Goal: Task Accomplishment & Management: Manage account settings

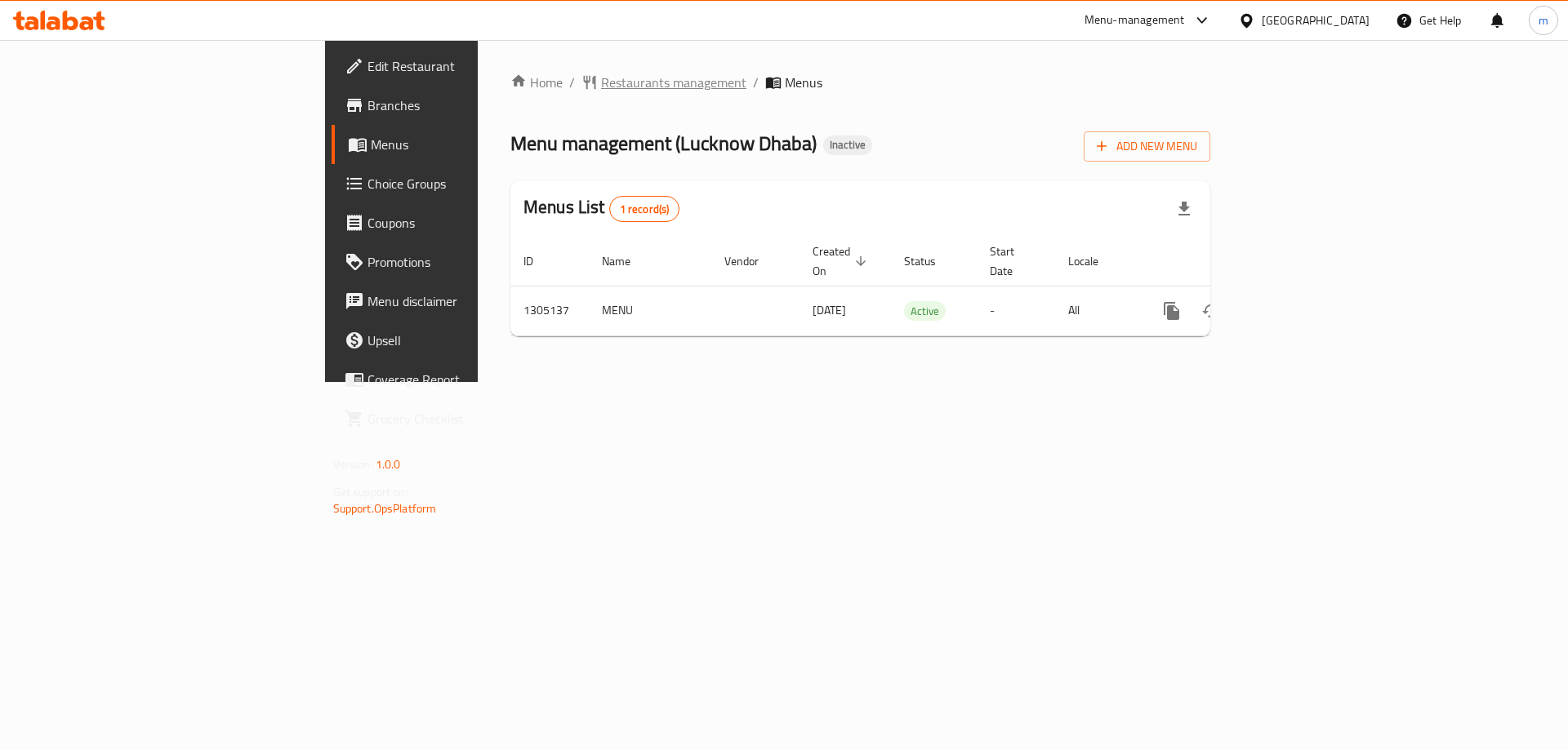
click at [601, 85] on span "Restaurants management" at bounding box center [673, 82] width 145 height 20
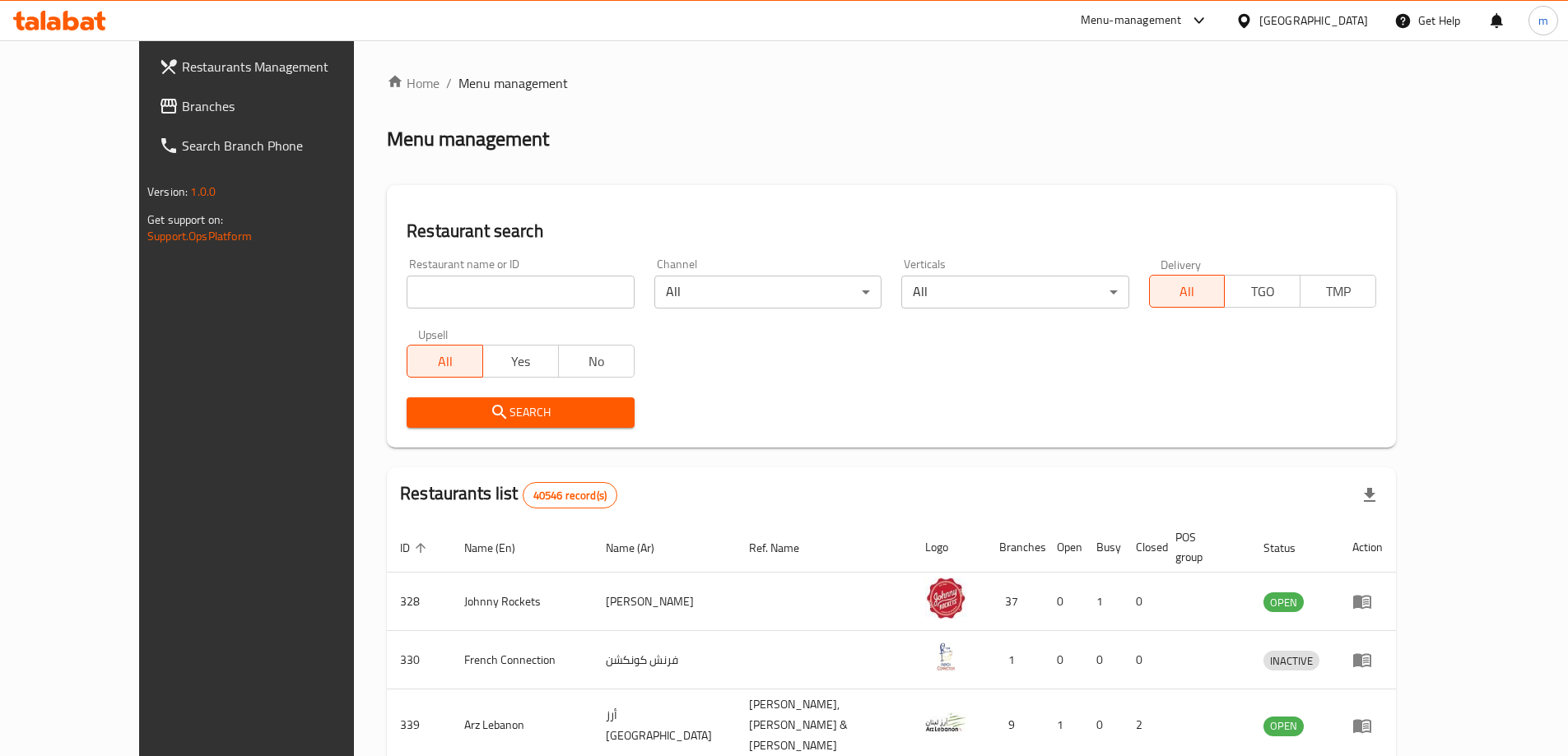
click at [182, 113] on span "Branches" at bounding box center [285, 106] width 206 height 20
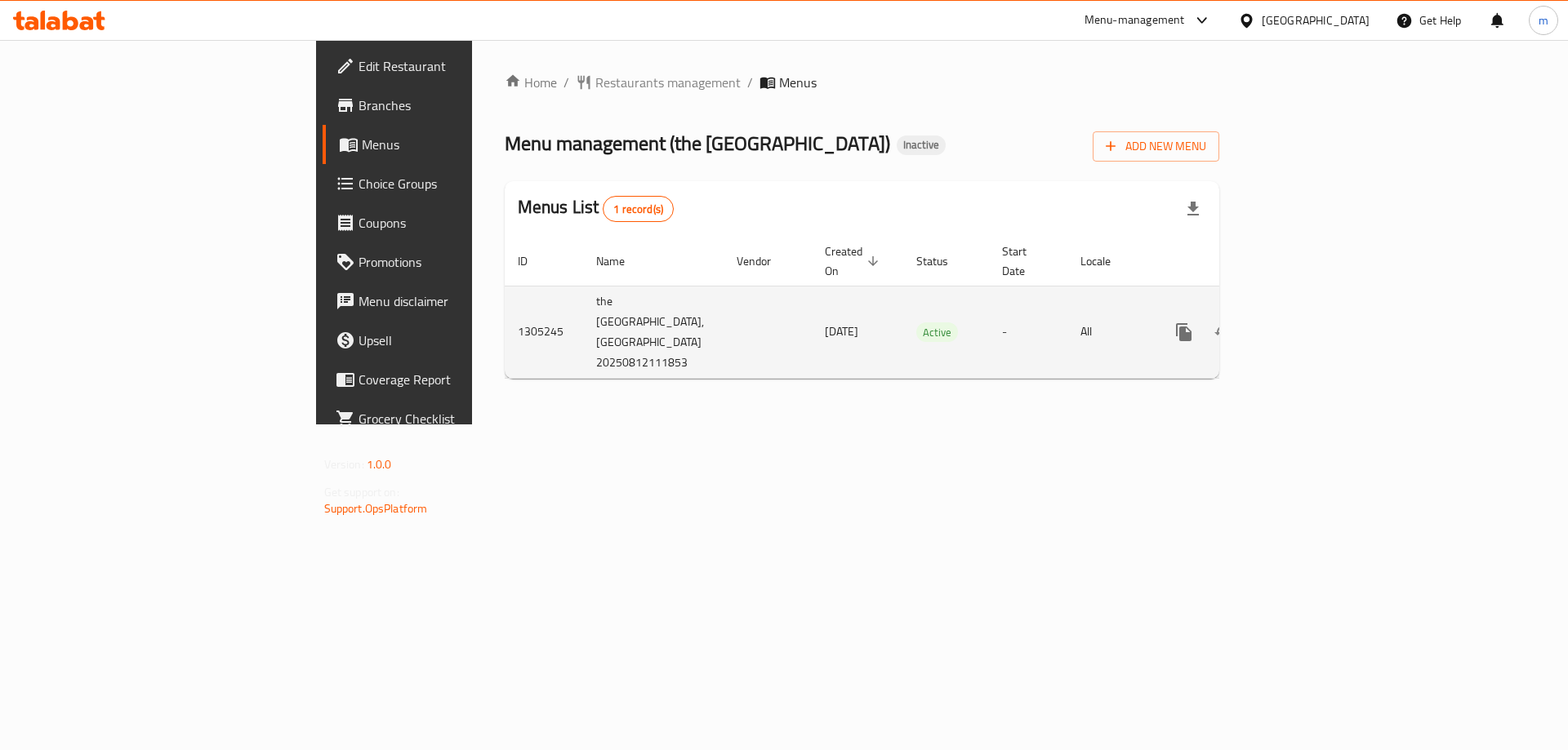
click at [1321, 312] on link "enhanced table" at bounding box center [1301, 331] width 39 height 39
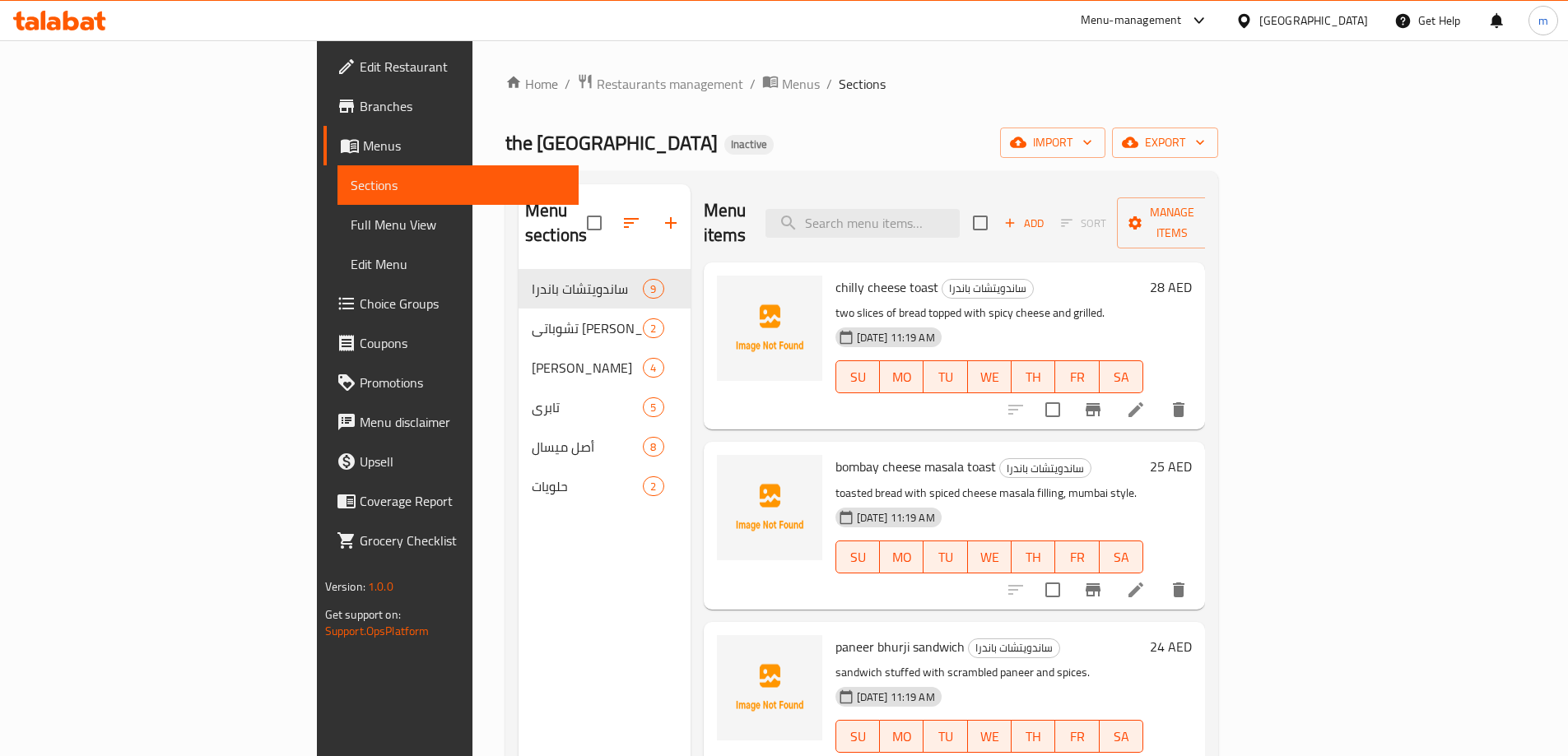
scroll to position [82, 0]
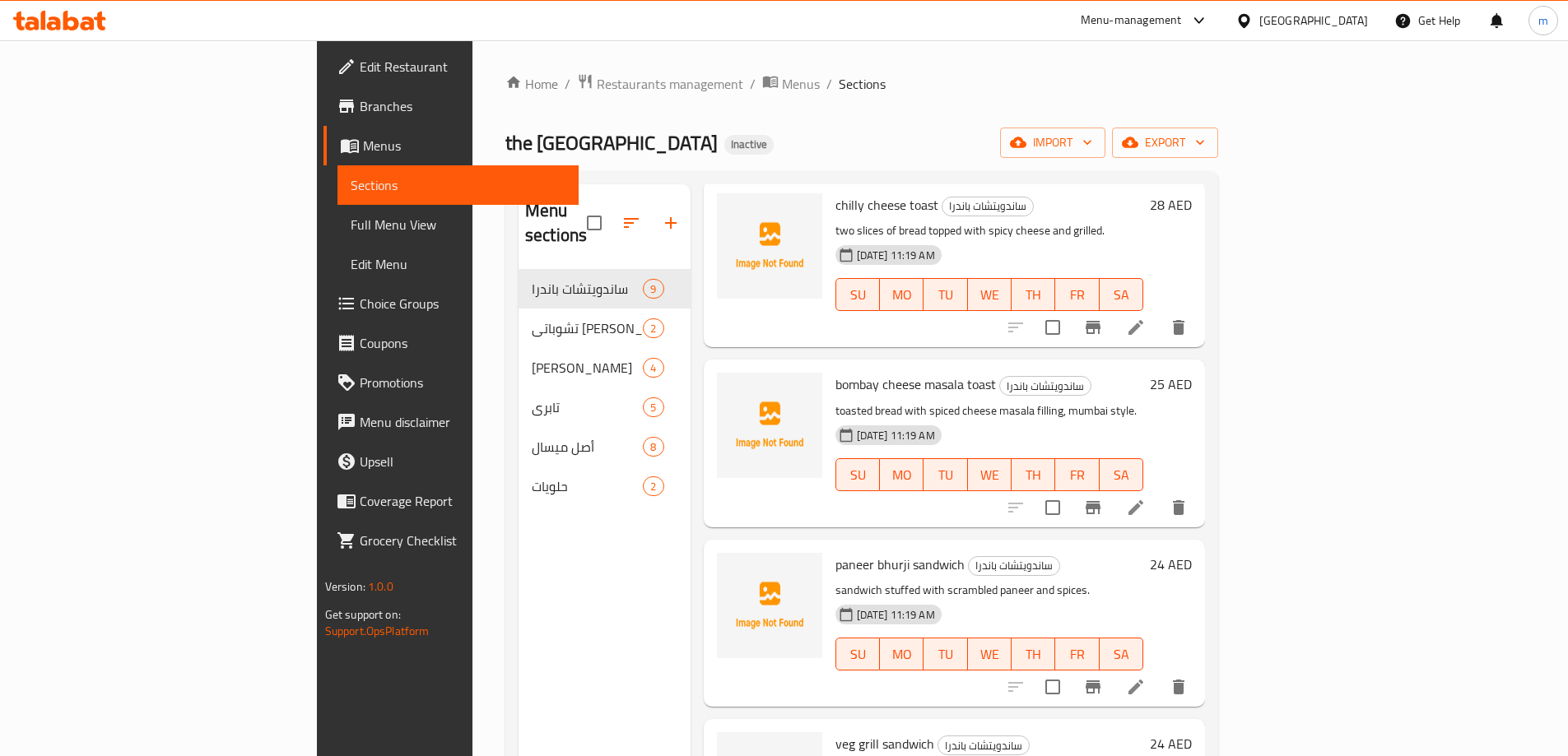
click at [567, 539] on div "Menu sections ساندويتشات باندرا 9 تشوباتي باف باجي 2 فرانكي رول 4 تابري 5 أصل م…" at bounding box center [604, 562] width 172 height 756
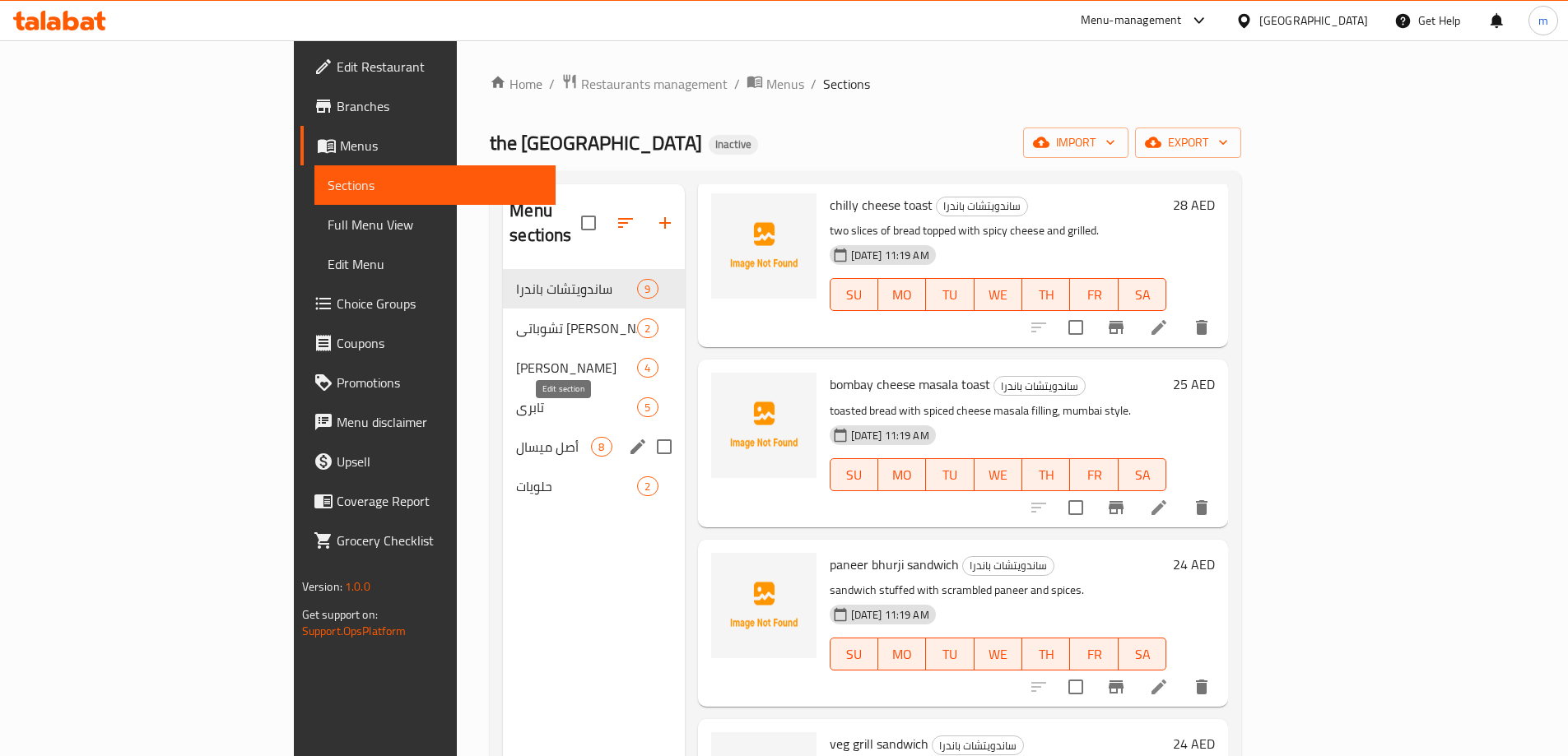
click at [628, 437] on icon "edit" at bounding box center [638, 447] width 20 height 20
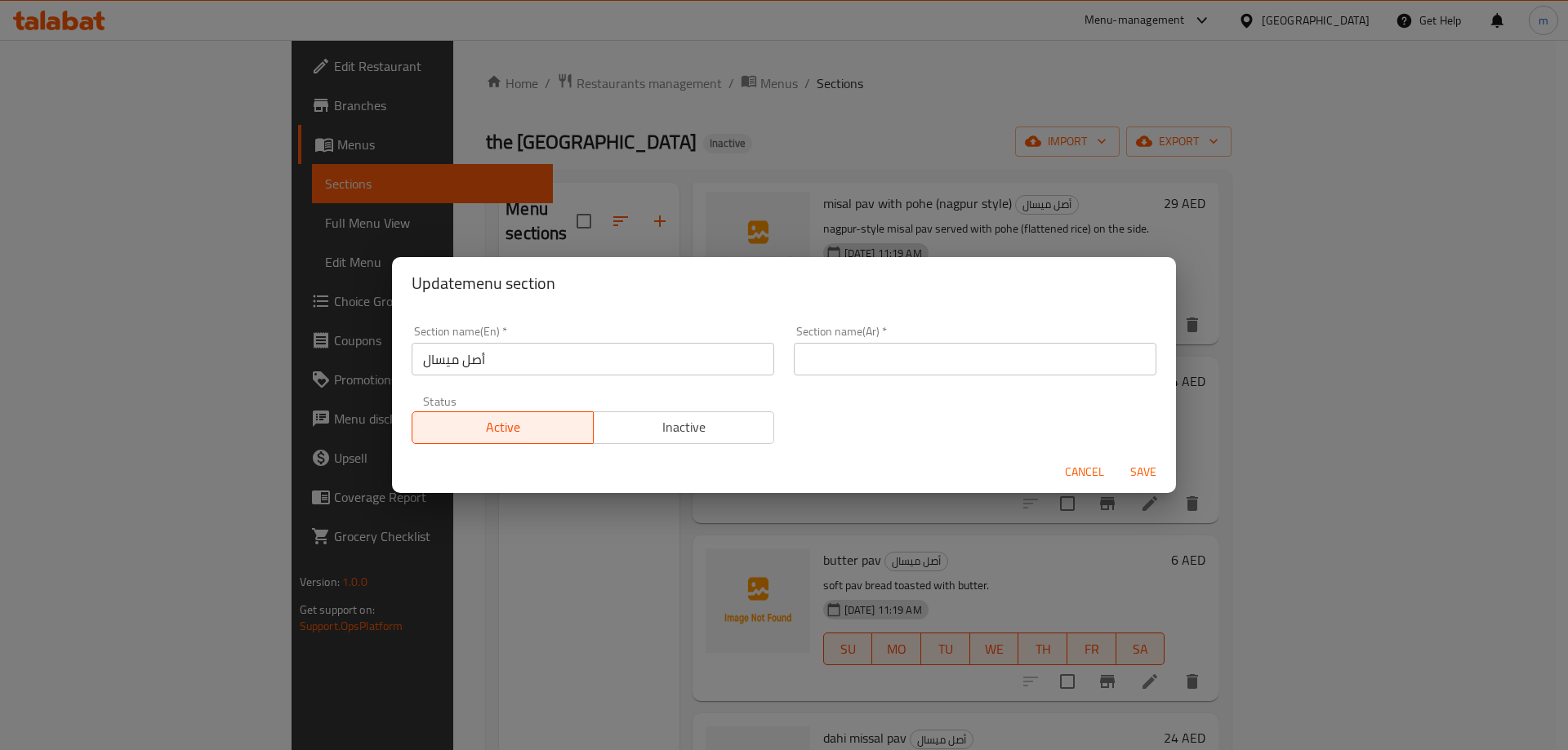
click at [1075, 465] on span "Cancel" at bounding box center [1084, 472] width 39 height 21
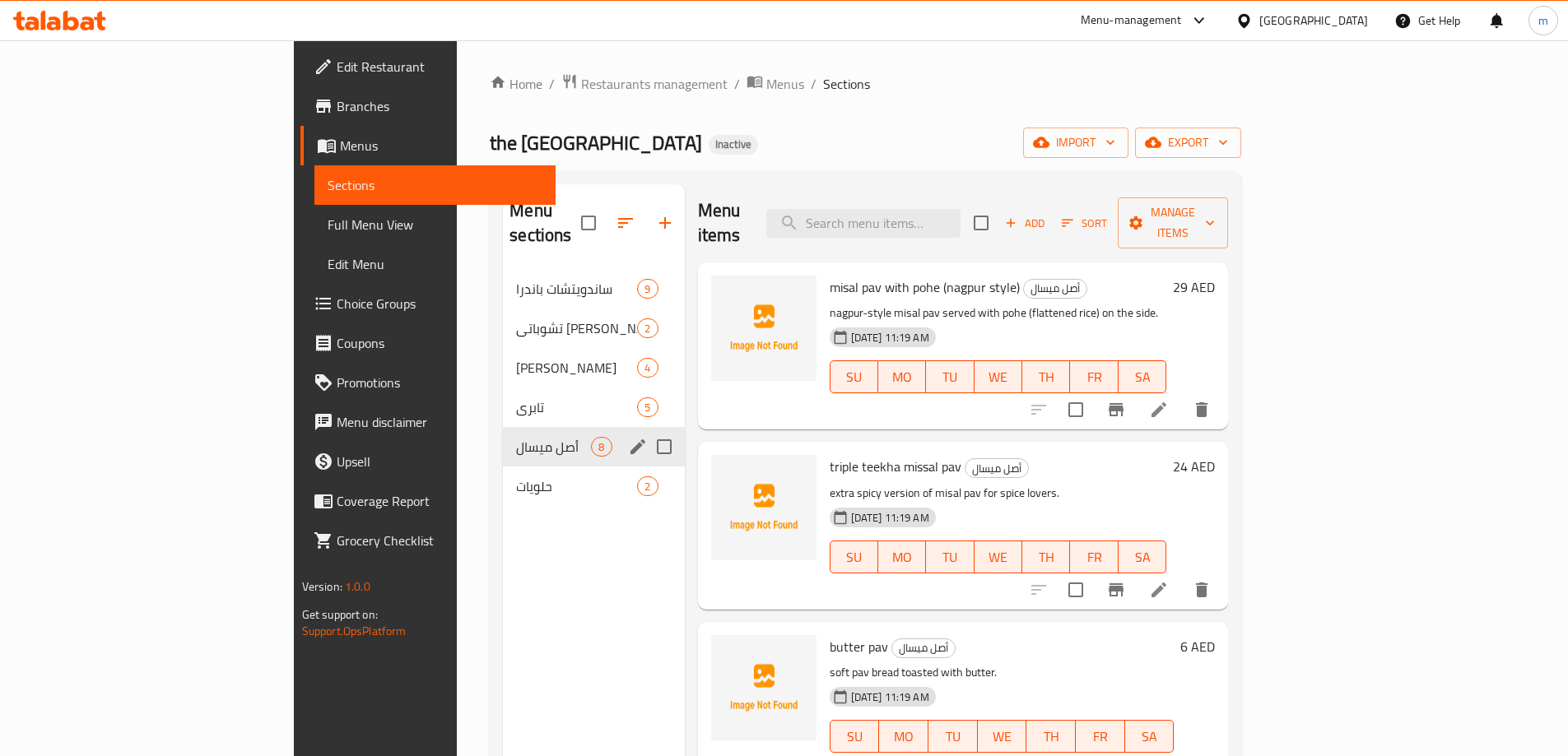
click at [328, 229] on span "Full Menu View" at bounding box center [435, 224] width 214 height 20
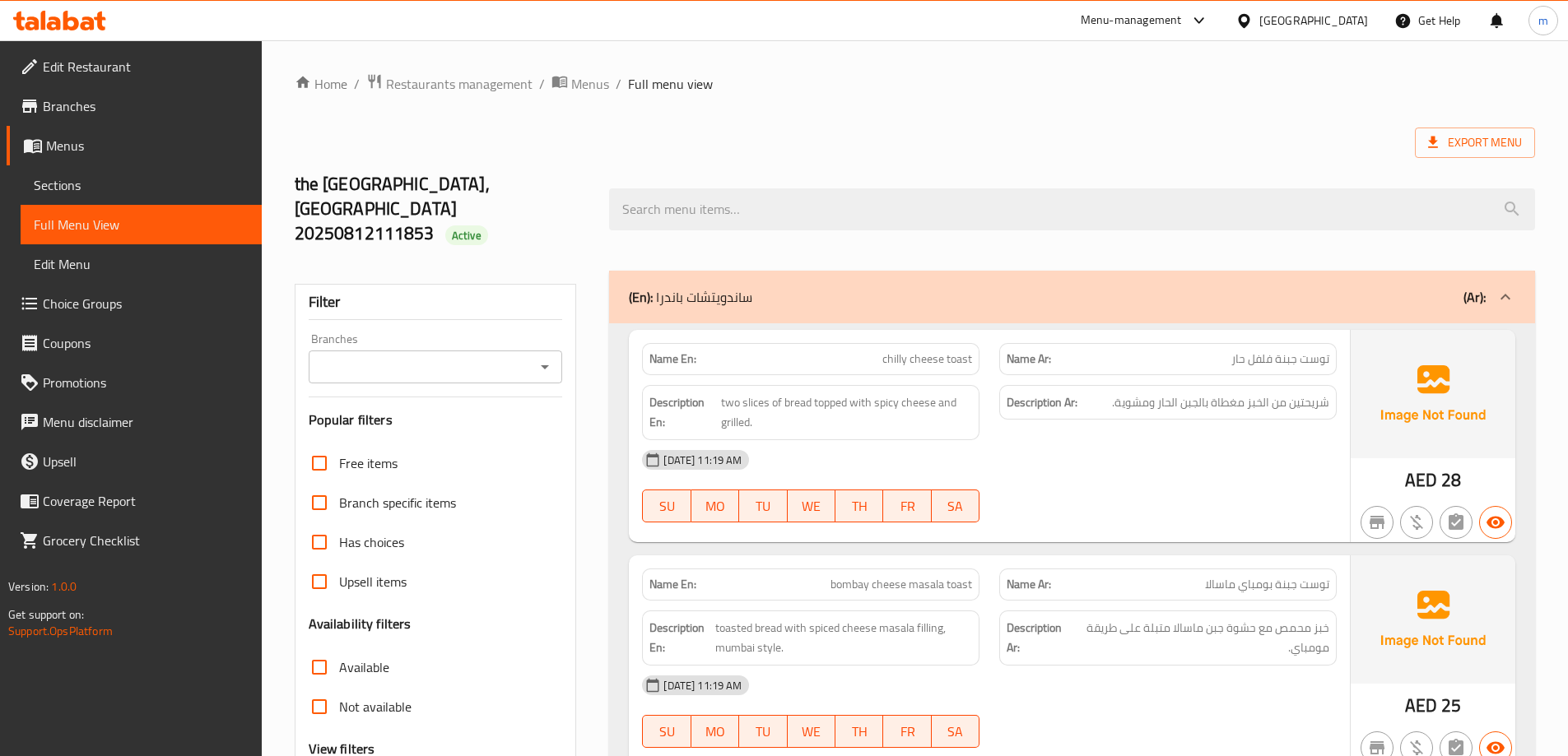
click at [157, 257] on span "Edit Menu" at bounding box center [141, 265] width 214 height 20
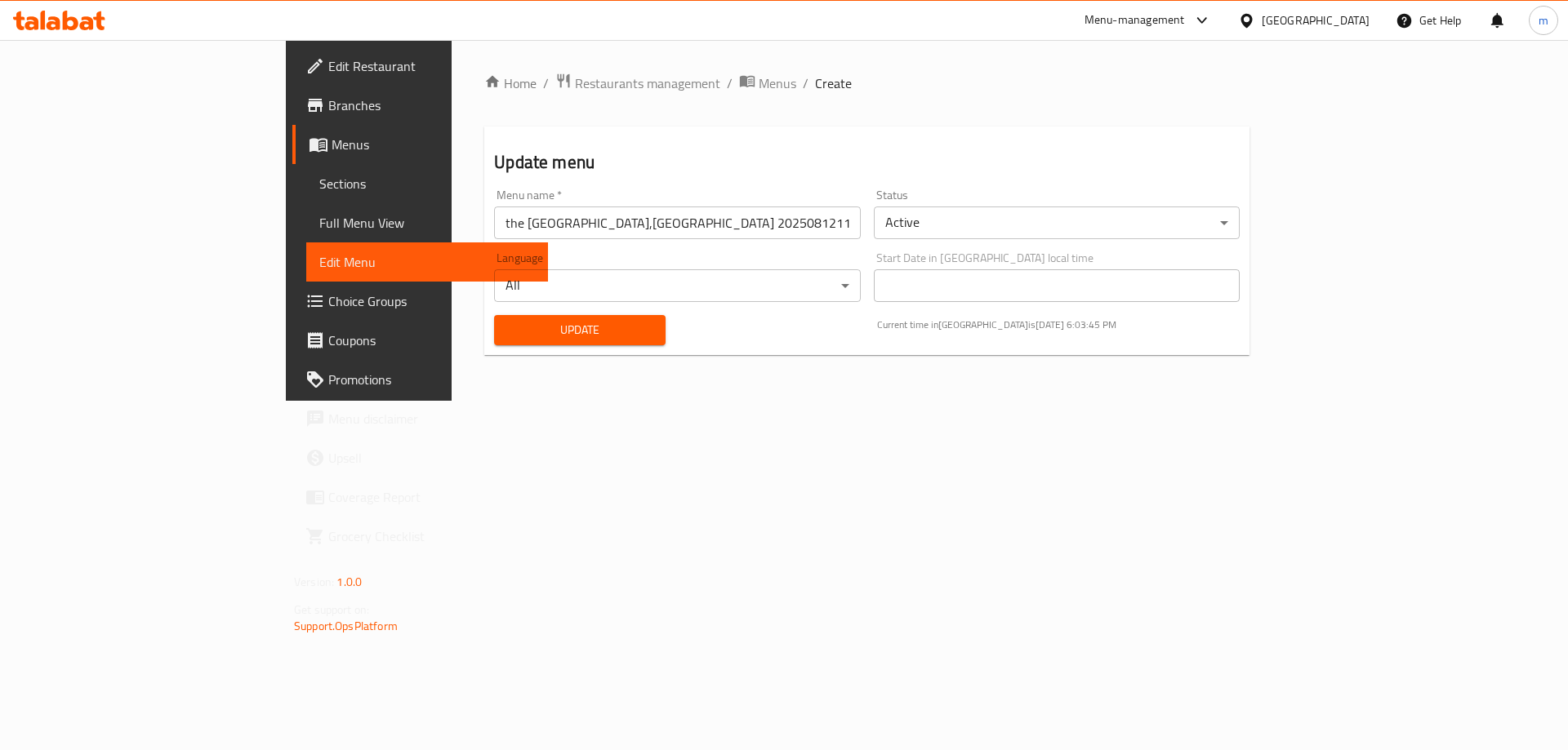
click at [319, 218] on span "Full Menu View" at bounding box center [426, 223] width 215 height 20
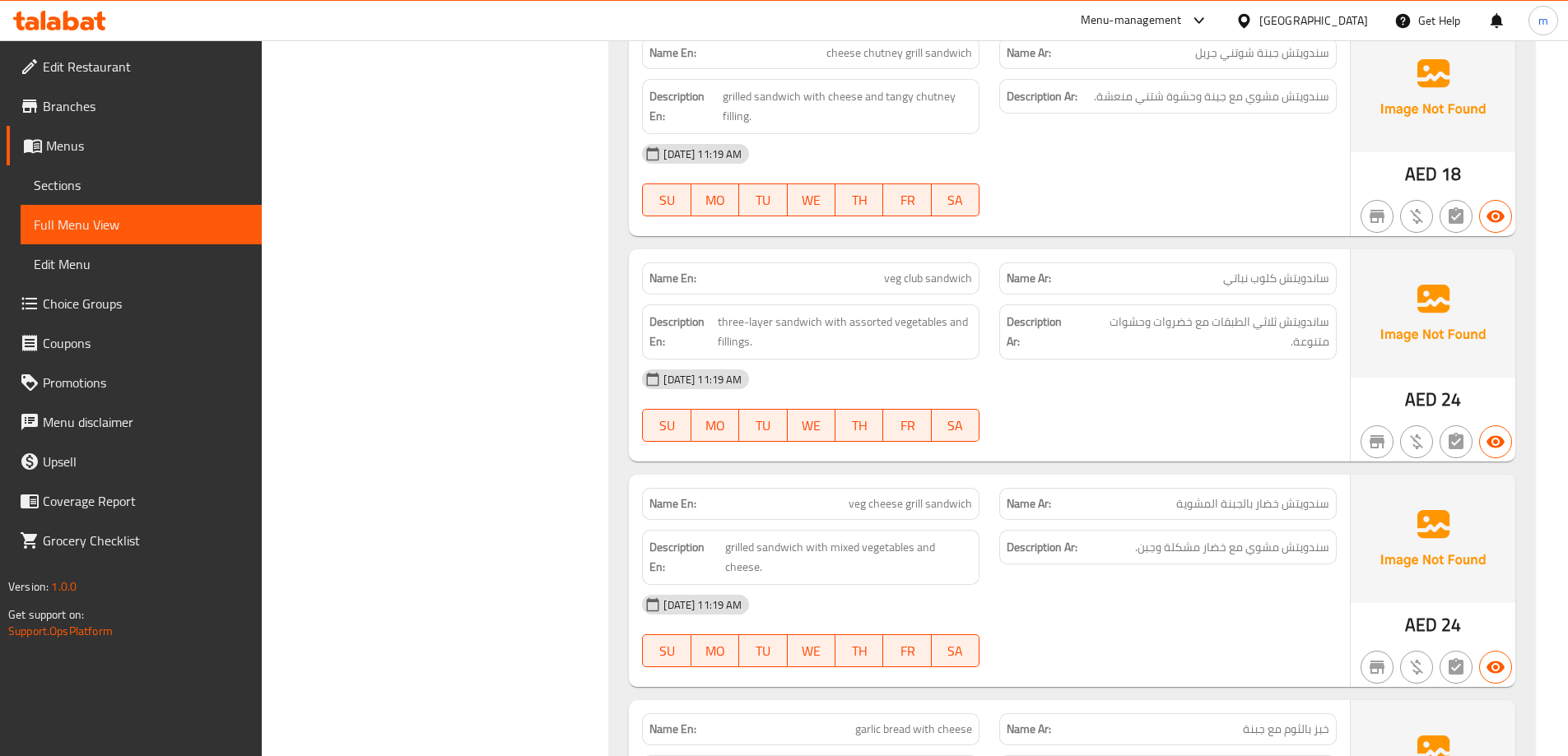
scroll to position [1152, 0]
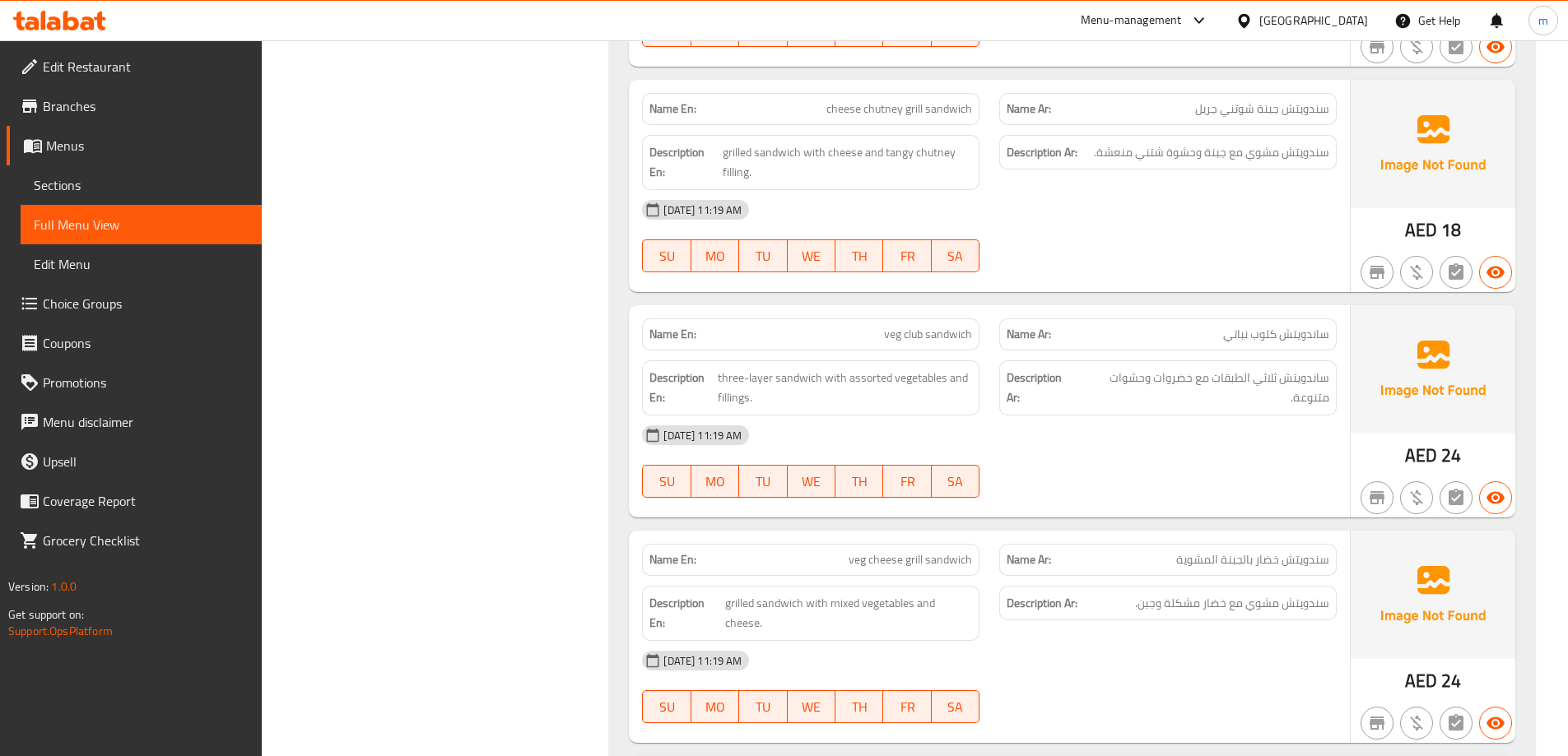
click at [116, 61] on span "Edit Restaurant" at bounding box center [146, 67] width 206 height 20
